Goal: Transaction & Acquisition: Purchase product/service

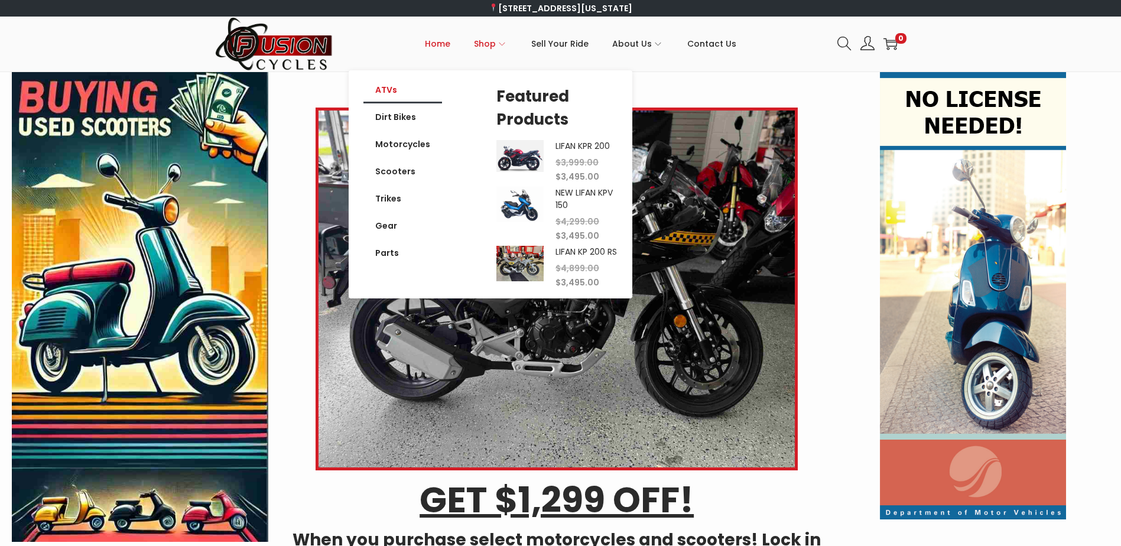
click at [386, 89] on link "ATVs" at bounding box center [402, 89] width 79 height 27
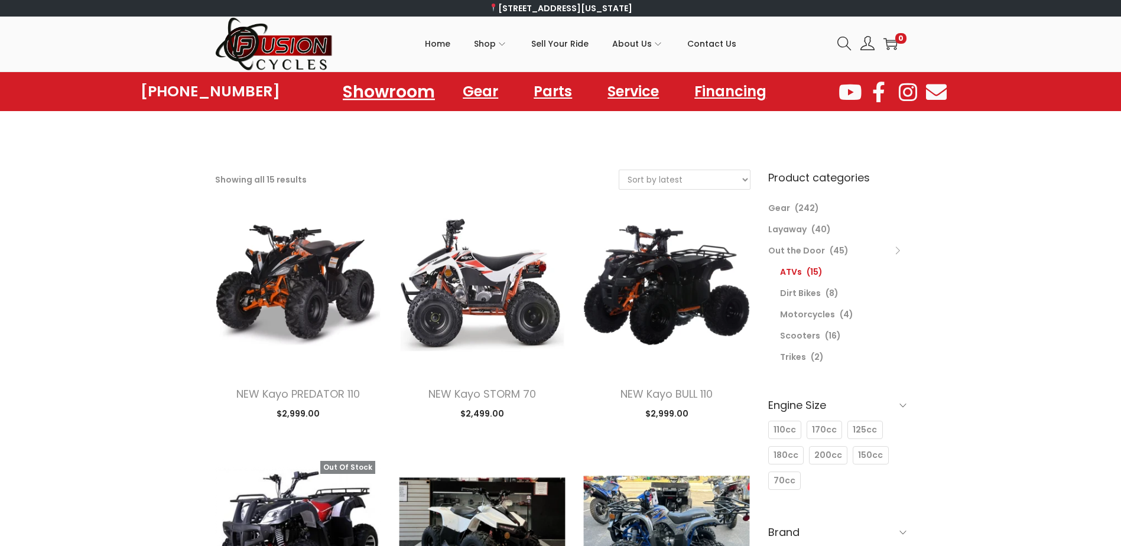
click at [380, 95] on link "Showroom" at bounding box center [388, 91] width 121 height 32
